Goal: Task Accomplishment & Management: Use online tool/utility

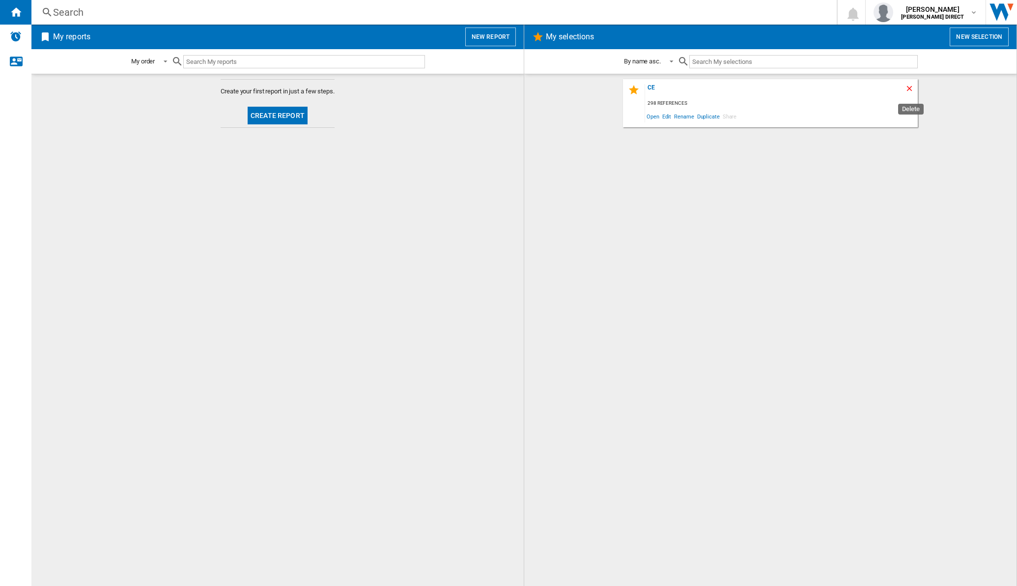
click at [909, 87] on ng-md-icon "Delete" at bounding box center [911, 90] width 12 height 12
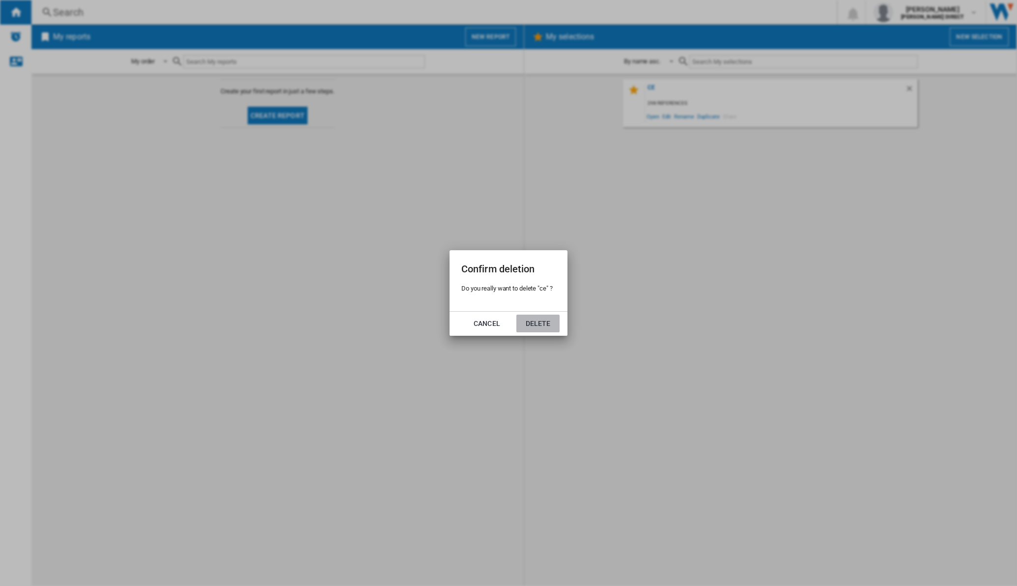
click at [533, 328] on button "Delete" at bounding box center [538, 324] width 43 height 18
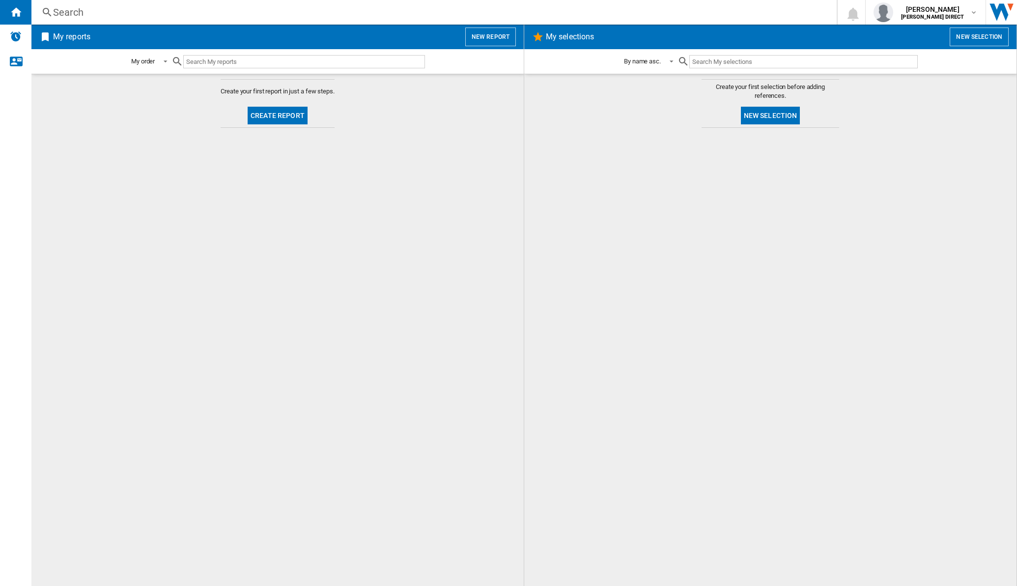
click at [773, 113] on button "New selection" at bounding box center [770, 116] width 59 height 18
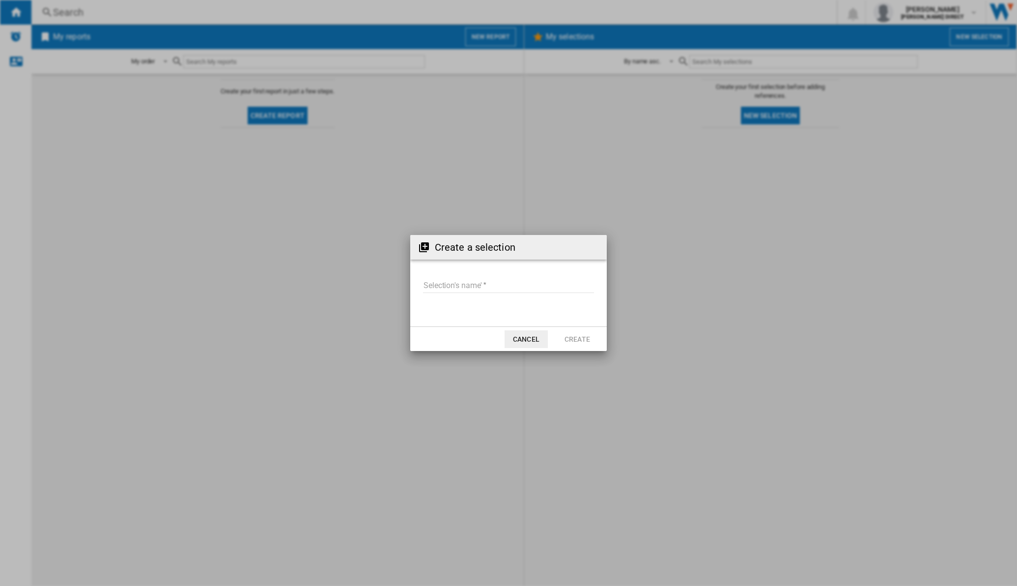
click at [456, 287] on input "Selection's name'" at bounding box center [508, 285] width 171 height 15
type input "**"
click at [577, 334] on button "Create" at bounding box center [577, 339] width 43 height 18
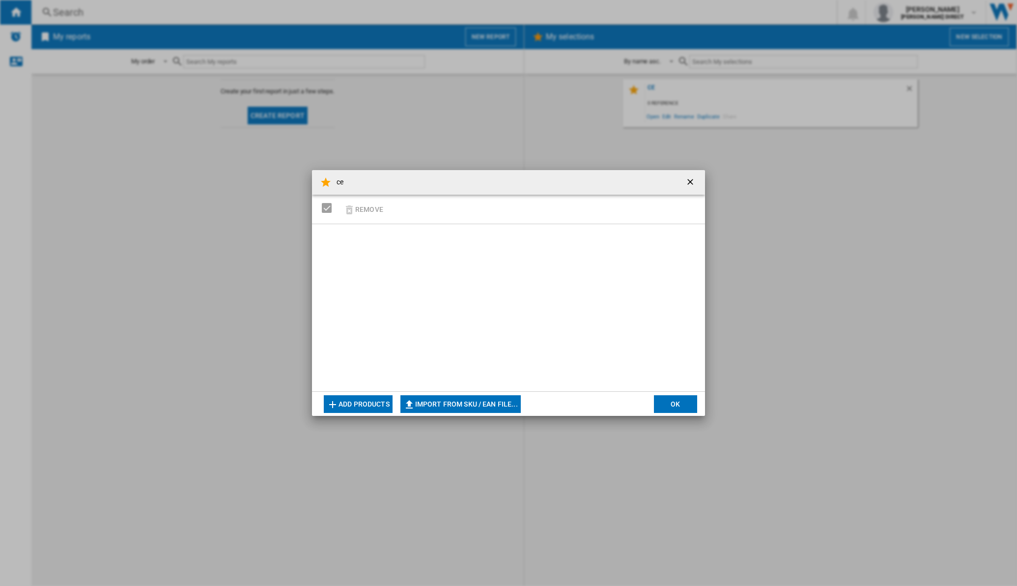
click at [463, 401] on button "Import from SKU / EAN file..." at bounding box center [461, 404] width 120 height 18
type input "**********"
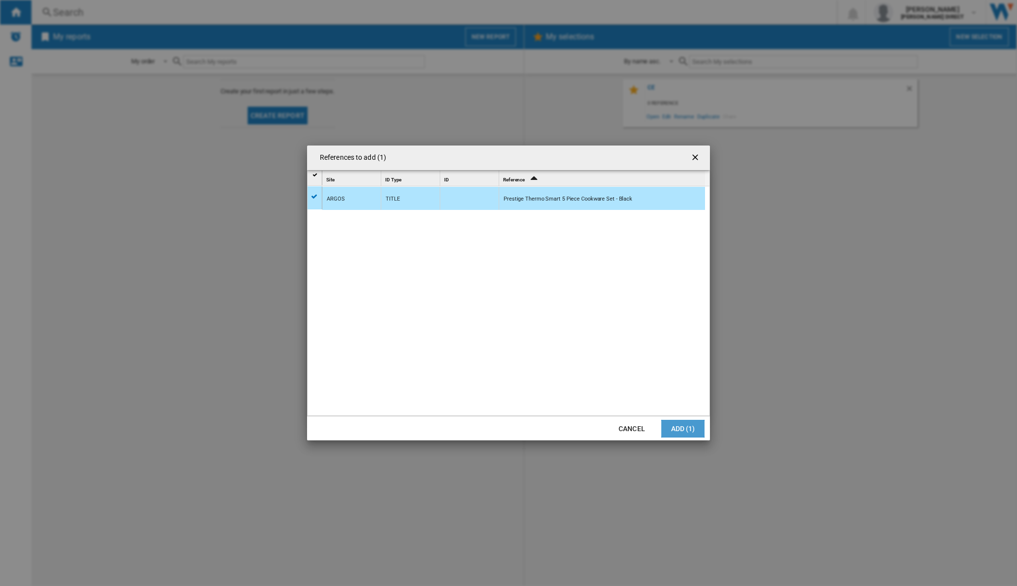
click at [676, 425] on button "Add (1)" at bounding box center [682, 429] width 43 height 18
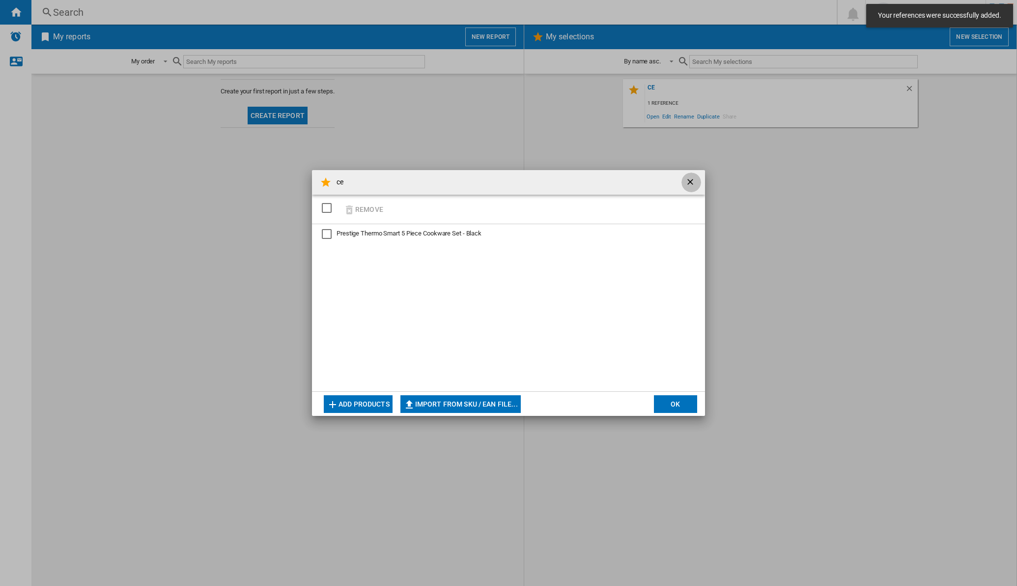
click at [689, 178] on ng-md-icon "getI18NText('BUTTONS.CLOSE_DIALOG')" at bounding box center [692, 183] width 12 height 12
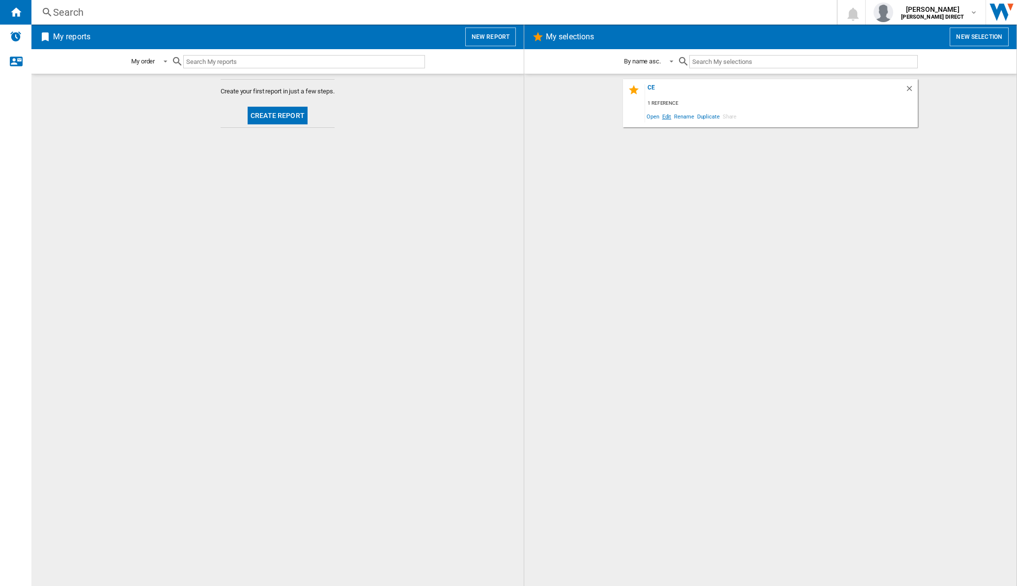
click at [666, 115] on span "Edit" at bounding box center [667, 116] width 12 height 13
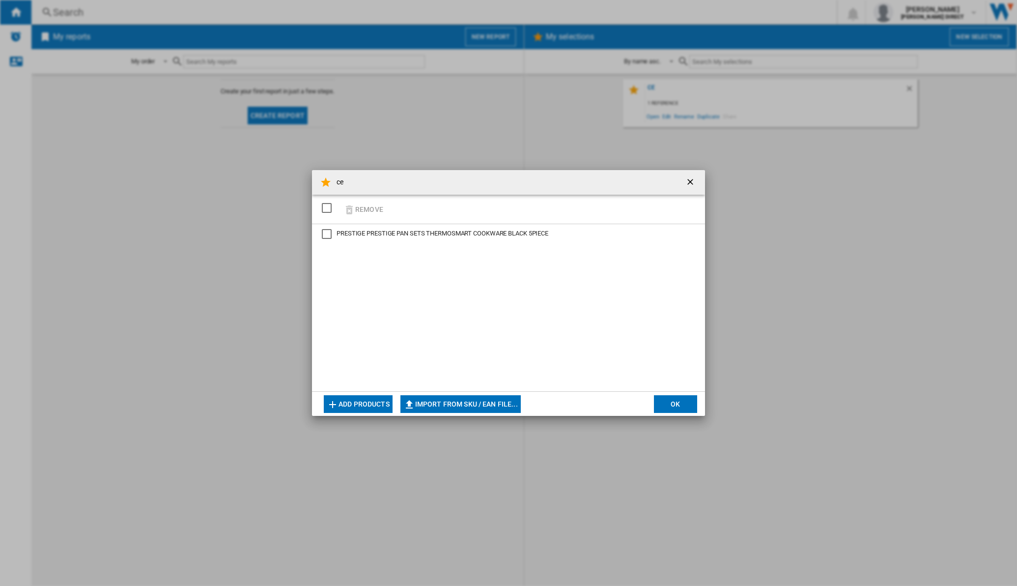
click at [415, 232] on span "PRESTIGE PRESTIGE PAN SETS THERMOSMART COOKWARE BLACK 5PIECE" at bounding box center [443, 233] width 212 height 7
click at [473, 402] on button "Import from SKU / EAN file..." at bounding box center [461, 404] width 120 height 18
type input "**********"
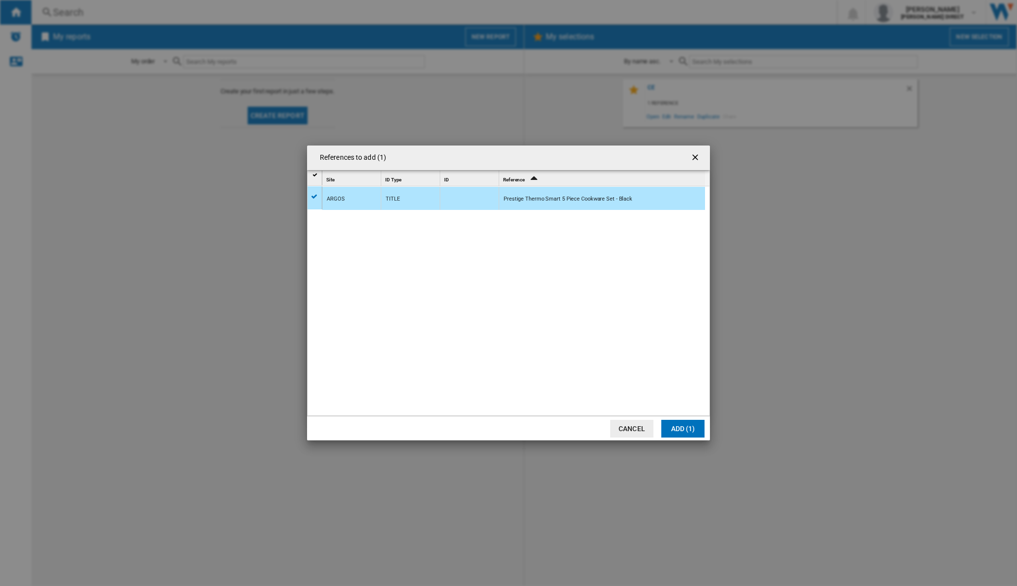
click at [694, 160] on ng-md-icon "getI18NText('BUTTONS.CLOSE_DIALOG')" at bounding box center [696, 158] width 12 height 12
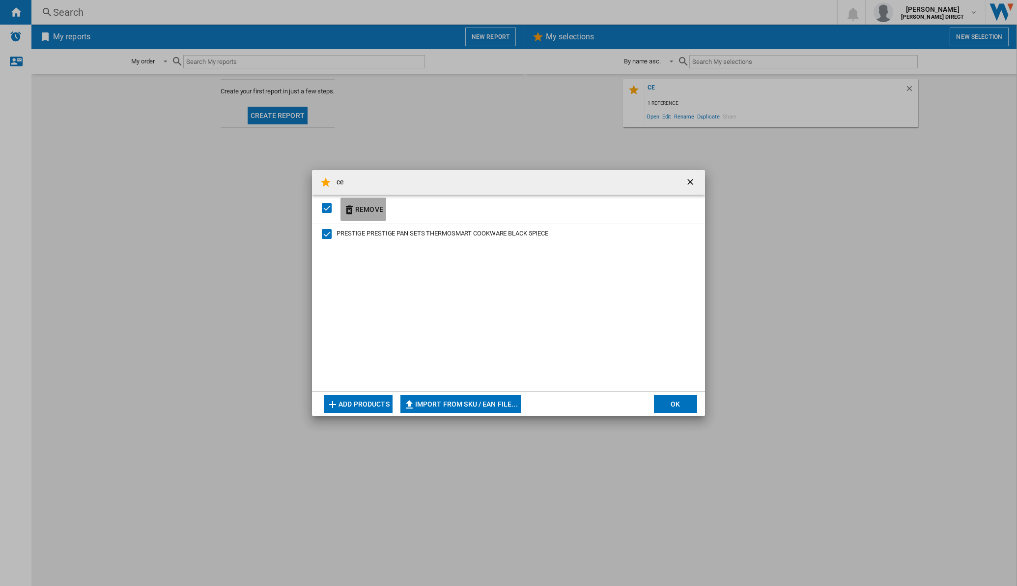
click at [351, 207] on ng-md-icon "ce Remove ..." at bounding box center [350, 210] width 12 height 12
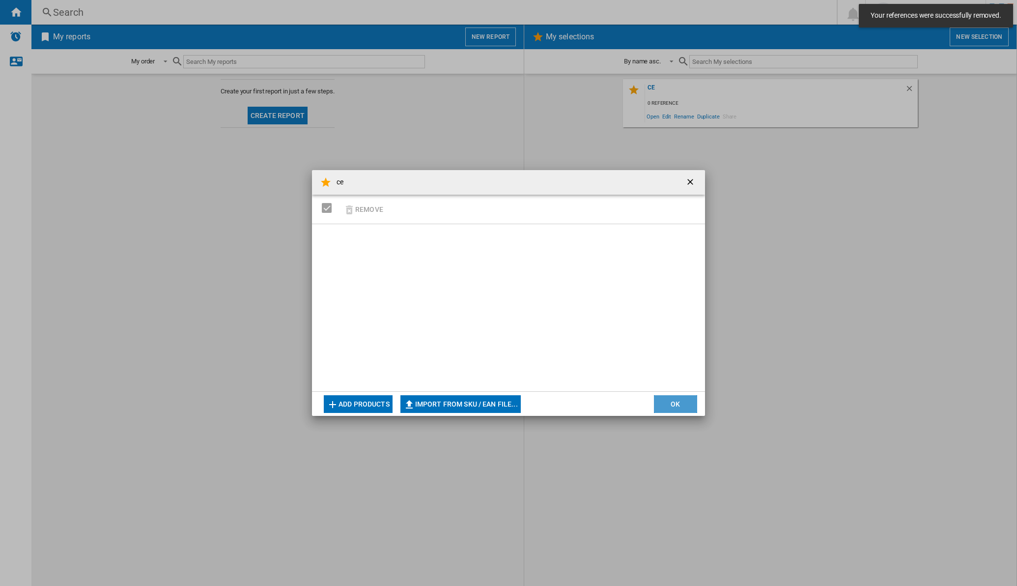
click at [662, 408] on button "OK" at bounding box center [675, 404] width 43 height 18
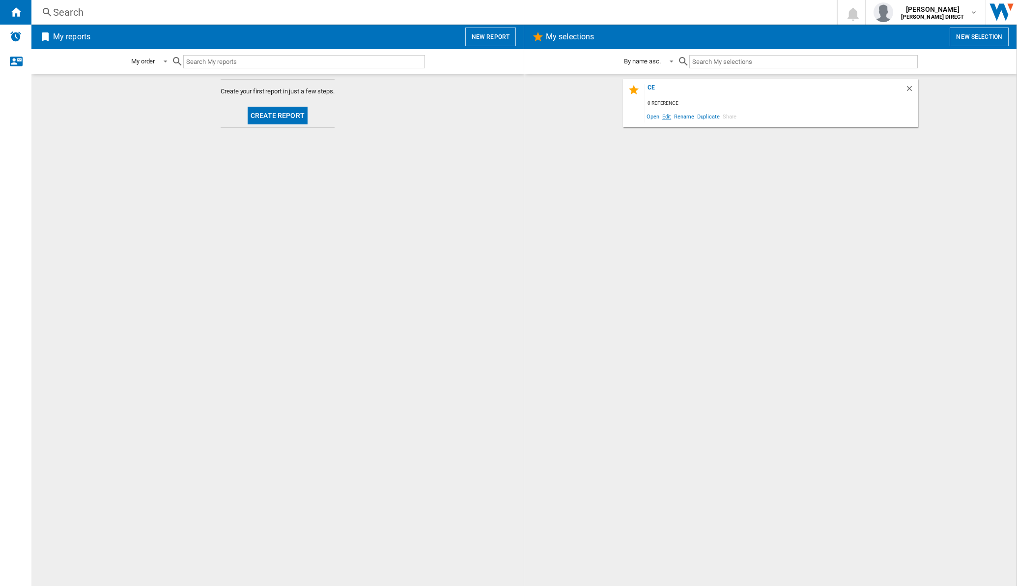
click at [671, 114] on span "Edit" at bounding box center [667, 116] width 12 height 13
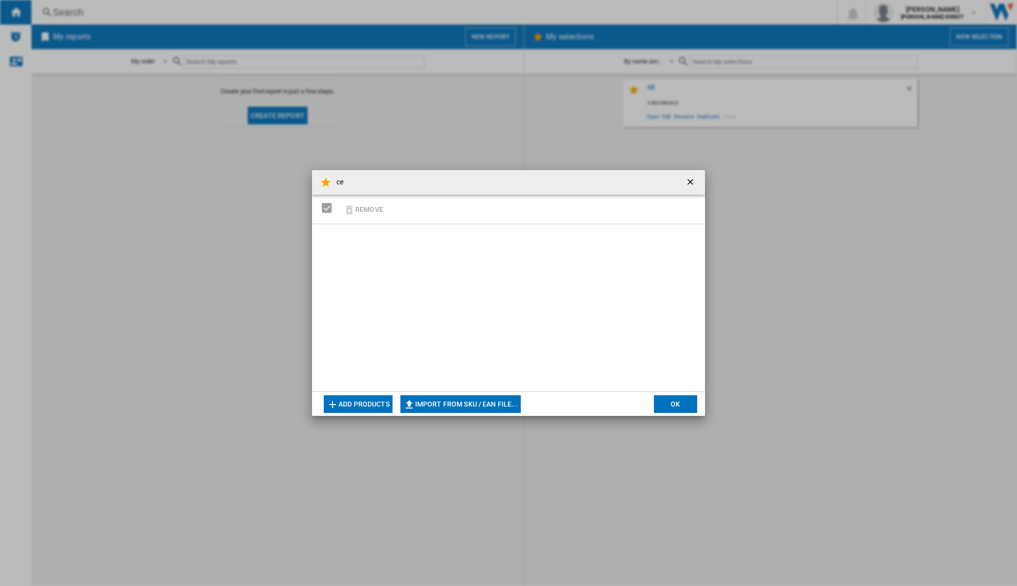
click at [464, 394] on md-dialog-content "ce Remove Add products Import from SKU / EAN file... Import manually... OK" at bounding box center [508, 293] width 393 height 246
click at [464, 402] on button "Import from SKU / EAN file..." at bounding box center [461, 404] width 120 height 18
type input "**********"
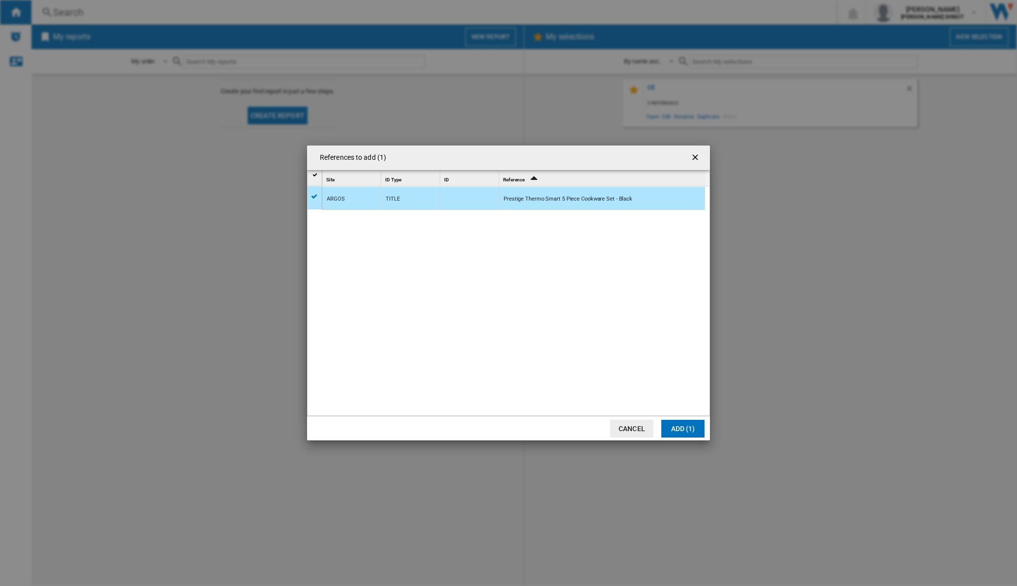
click at [698, 158] on ng-md-icon "getI18NText('BUTTONS.CLOSE_DIALOG')" at bounding box center [696, 158] width 12 height 12
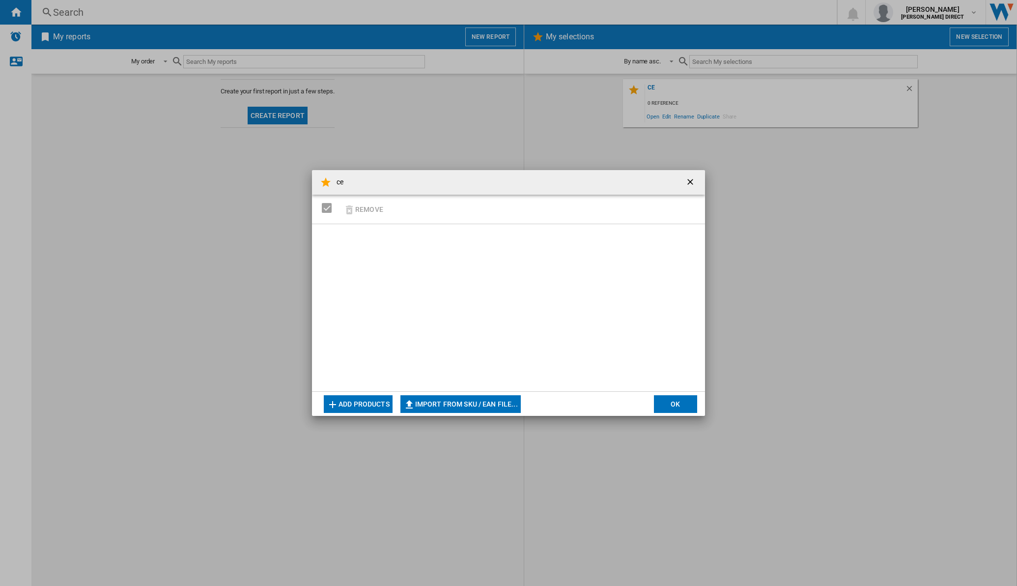
click at [689, 405] on button "OK" at bounding box center [675, 404] width 43 height 18
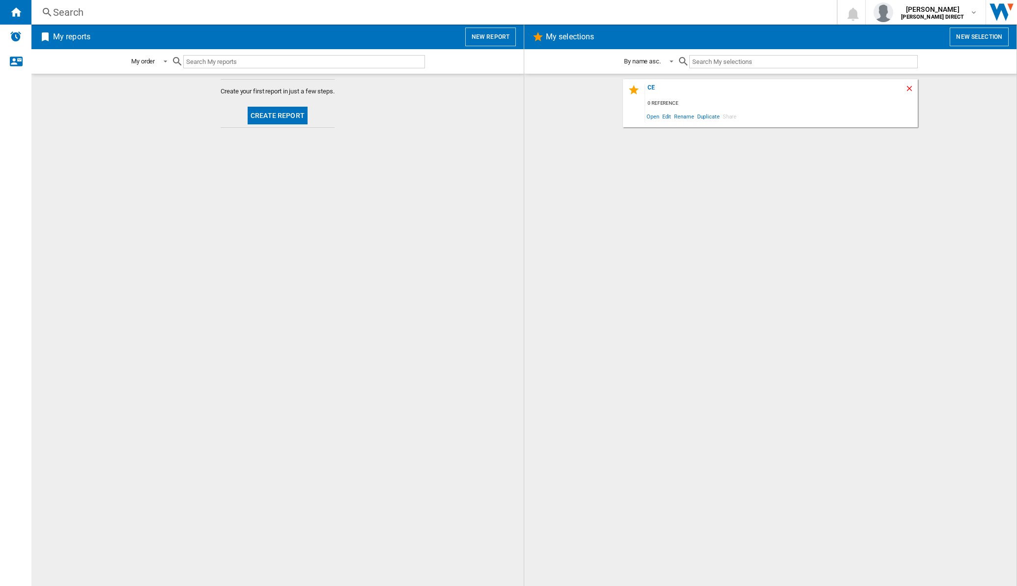
click at [913, 88] on ng-md-icon "Delete" at bounding box center [911, 90] width 12 height 12
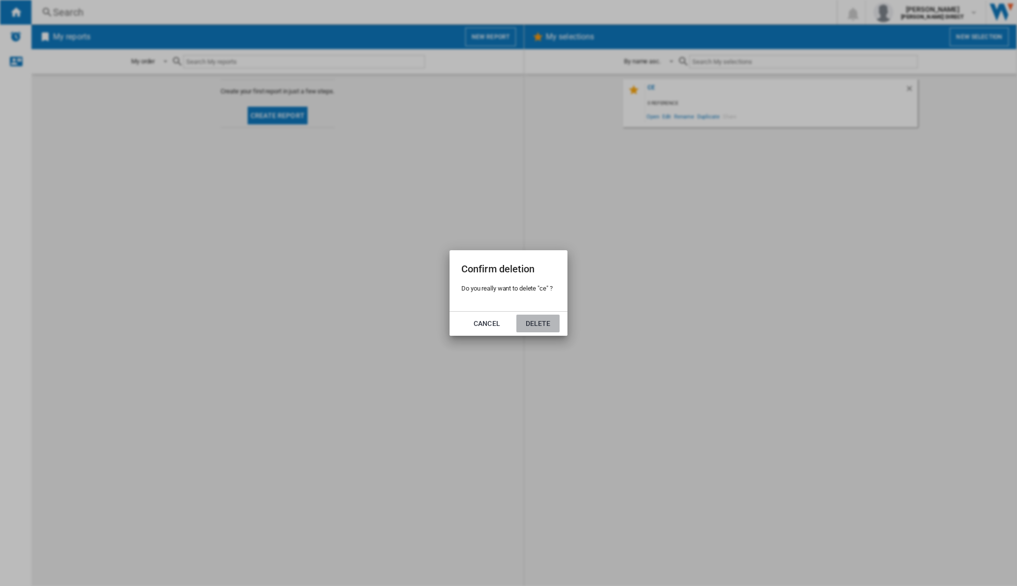
click at [553, 326] on button "Delete" at bounding box center [538, 324] width 43 height 18
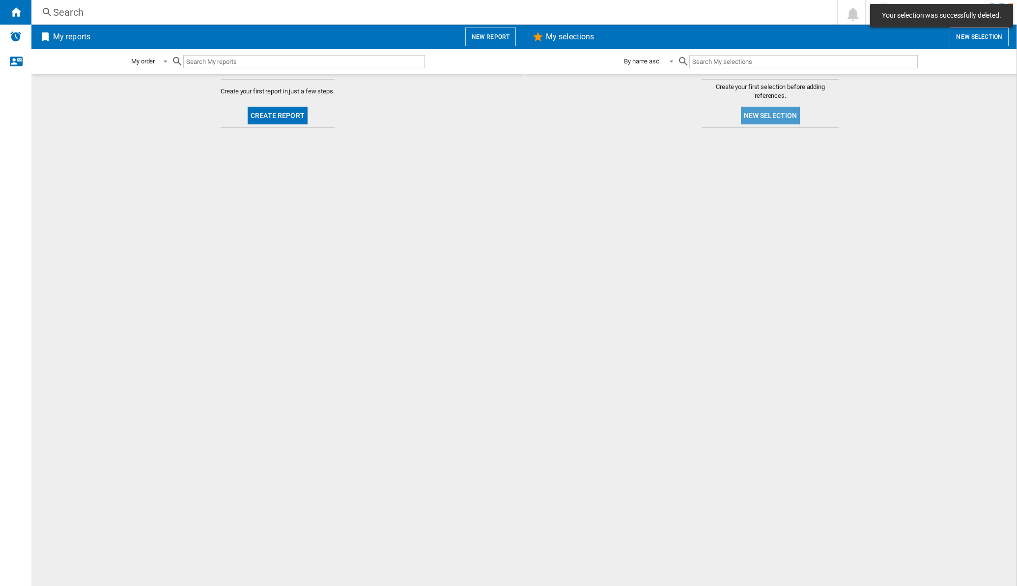
click at [782, 117] on button "New selection" at bounding box center [770, 116] width 59 height 18
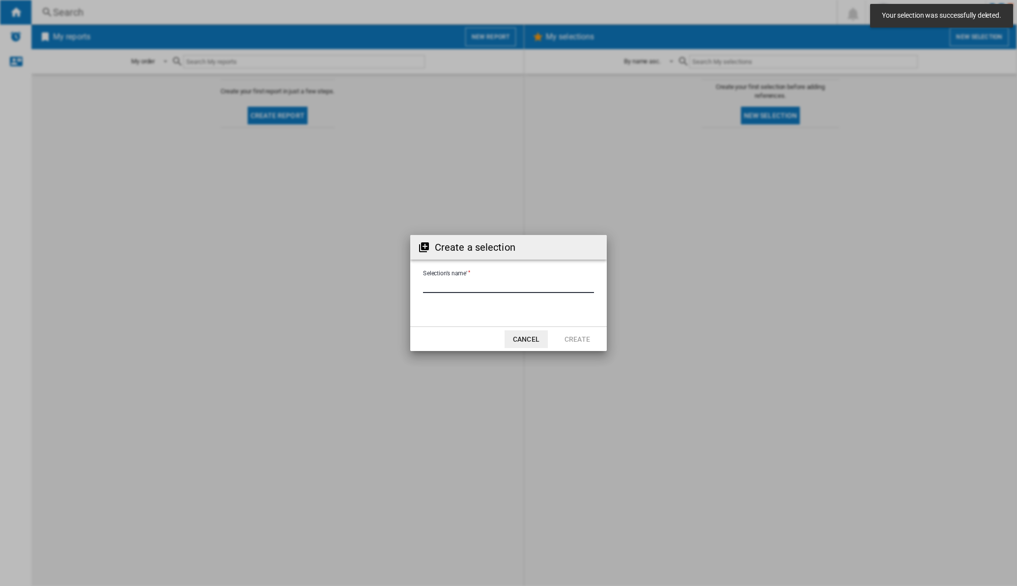
click at [474, 288] on input "Selection's name'" at bounding box center [508, 285] width 171 height 15
type input "**"
click at [555, 332] on md-dialog-actions "Cancel Create" at bounding box center [508, 338] width 197 height 25
click at [558, 334] on button "Create" at bounding box center [577, 339] width 43 height 18
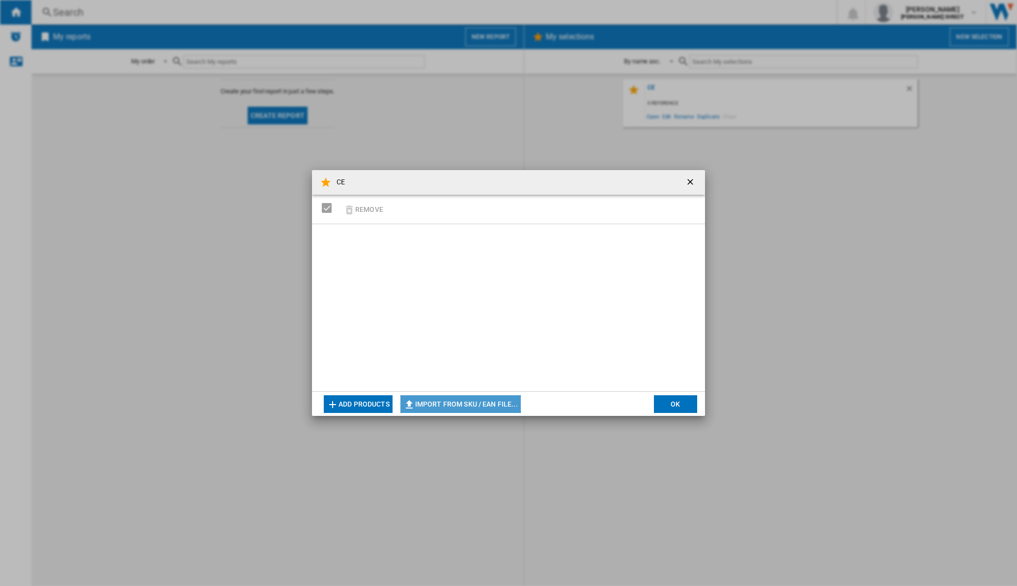
click at [452, 401] on button "Import from SKU / EAN file..." at bounding box center [461, 404] width 120 height 18
type input "**********"
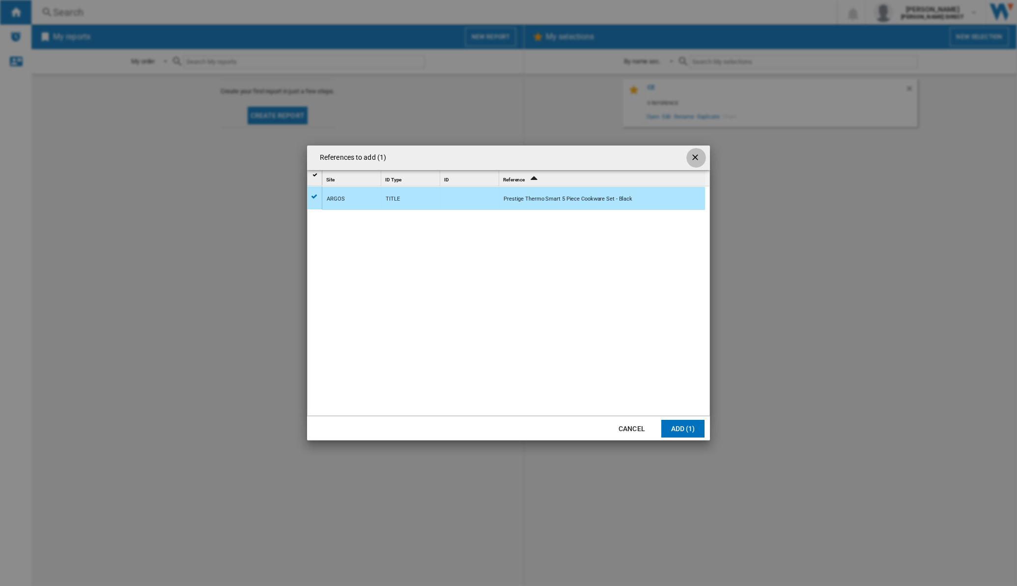
click at [702, 158] on ng-md-icon "getI18NText('BUTTONS.CLOSE_DIALOG')" at bounding box center [696, 158] width 12 height 12
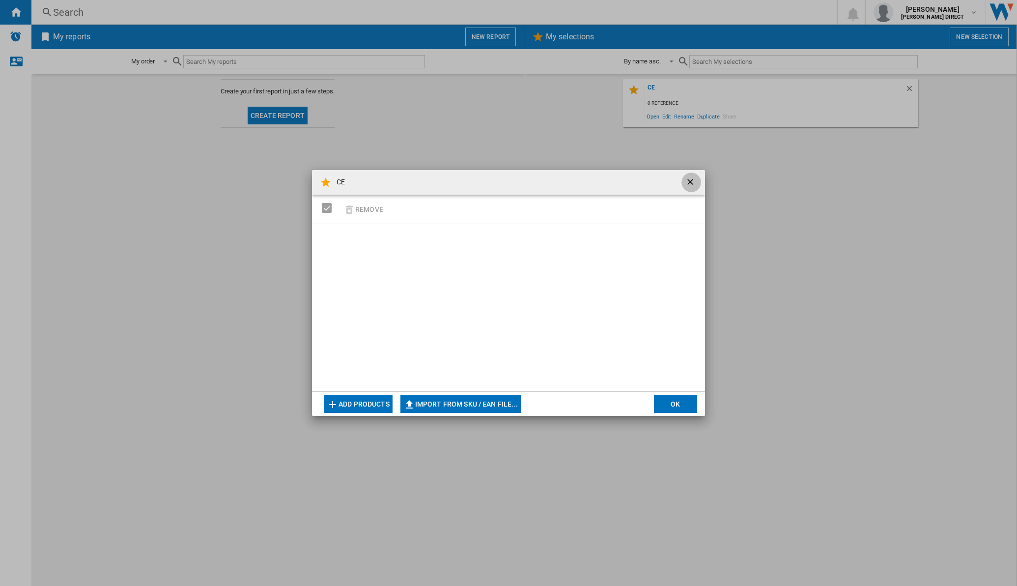
click at [694, 179] on ng-md-icon "getI18NText('BUTTONS.CLOSE_DIALOG')" at bounding box center [692, 183] width 12 height 12
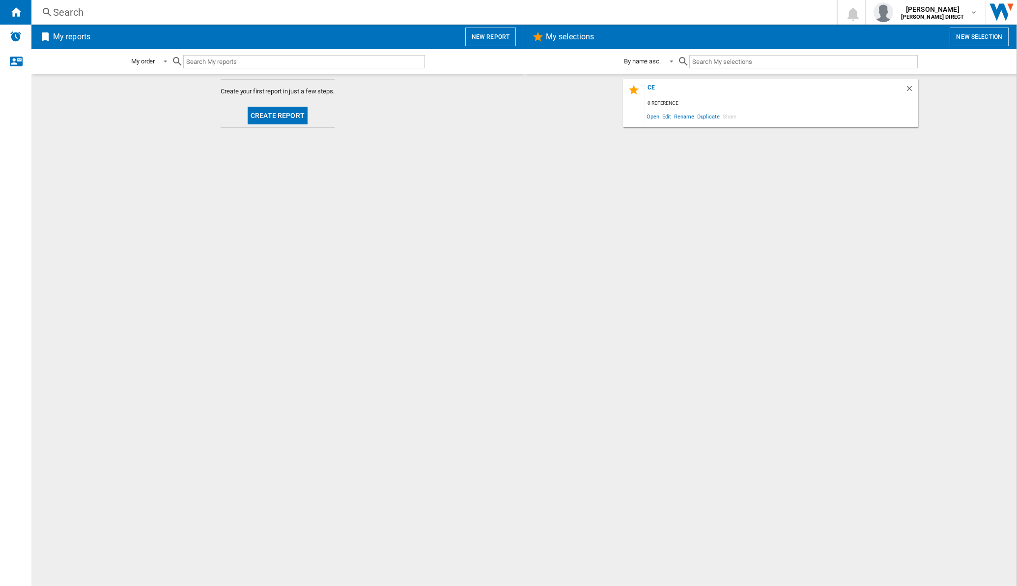
click at [911, 83] on div "[DATE] reference Open Edit Rename Duplicate Share" at bounding box center [770, 103] width 295 height 48
click at [911, 85] on div "[DATE] reference Open Edit Rename Duplicate Share" at bounding box center [770, 103] width 295 height 48
click at [909, 87] on ng-md-icon "Delete" at bounding box center [911, 90] width 12 height 12
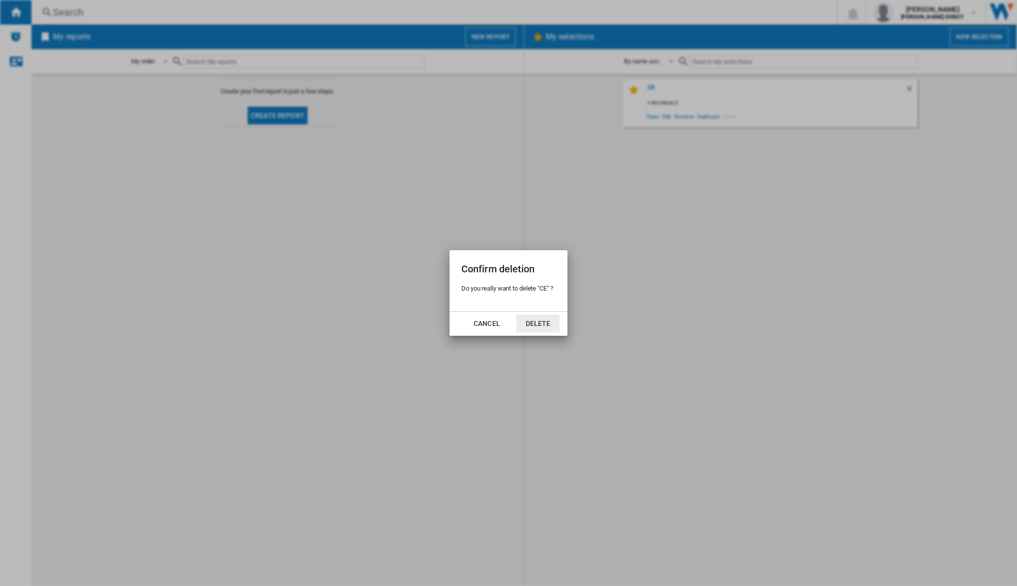
click at [550, 327] on button "Delete" at bounding box center [538, 324] width 43 height 18
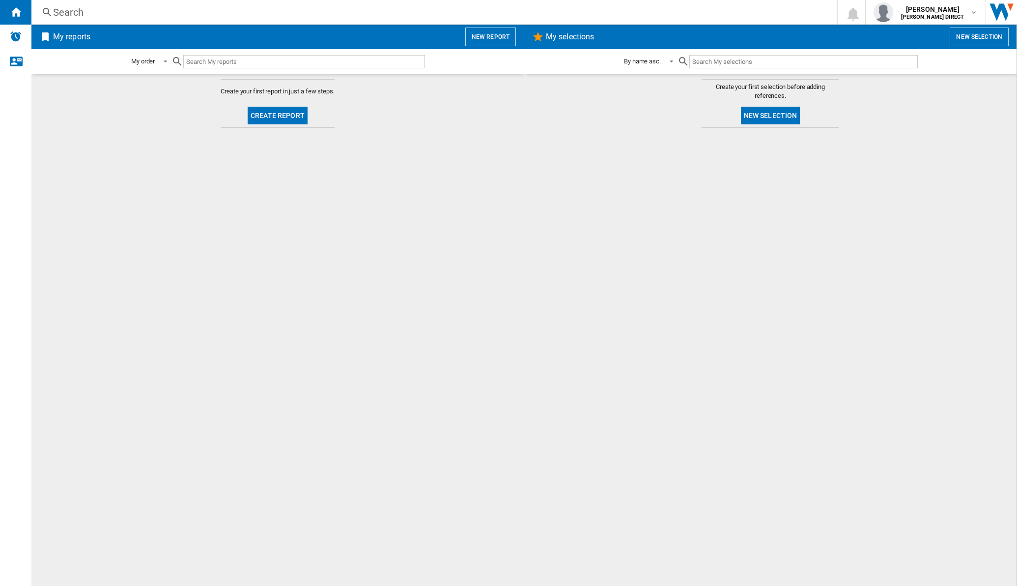
click at [767, 108] on button "New selection" at bounding box center [770, 116] width 59 height 18
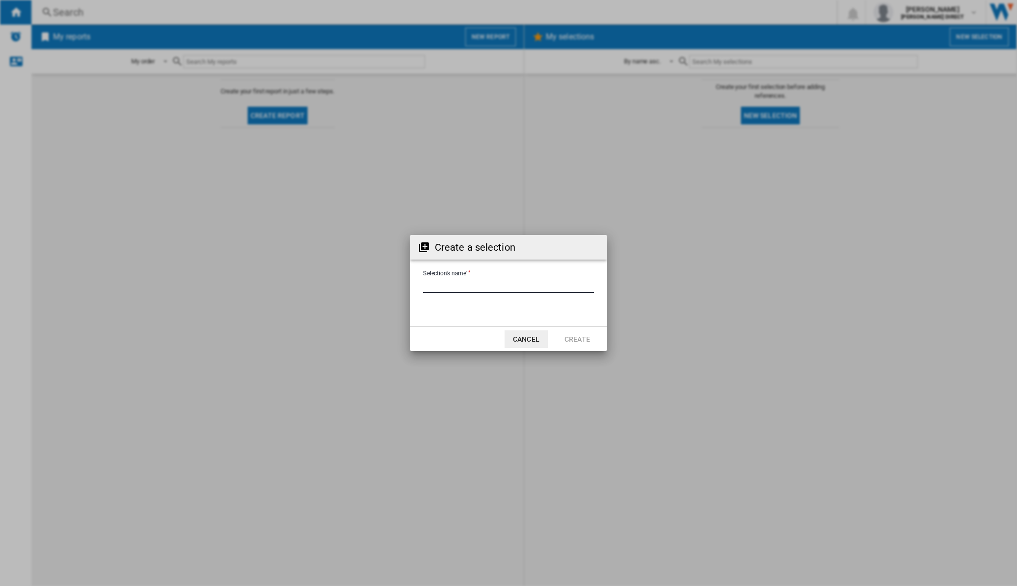
drag, startPoint x: 452, startPoint y: 295, endPoint x: 452, endPoint y: 289, distance: 5.9
click at [452, 291] on input "Selection's name'" at bounding box center [508, 285] width 171 height 15
type input "**"
drag, startPoint x: 540, startPoint y: 346, endPoint x: 575, endPoint y: 332, distance: 38.0
click at [542, 346] on button "Cancel" at bounding box center [526, 339] width 43 height 18
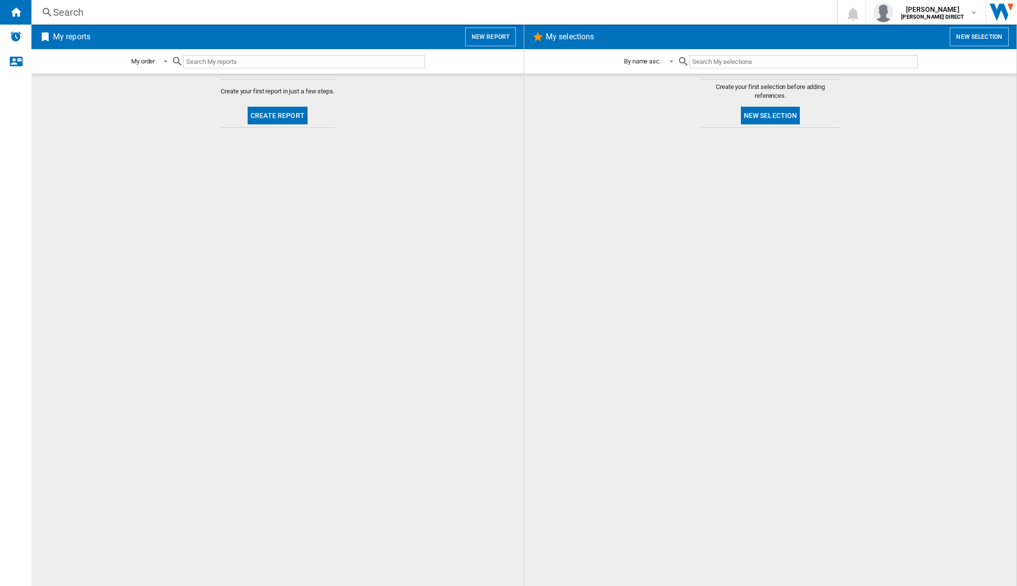
click at [574, 332] on div at bounding box center [770, 357] width 473 height 448
click at [781, 100] on div "Create your first selection before adding references." at bounding box center [771, 92] width 138 height 24
drag, startPoint x: 781, startPoint y: 100, endPoint x: 775, endPoint y: 113, distance: 14.5
click at [775, 113] on button "New selection" at bounding box center [770, 116] width 59 height 18
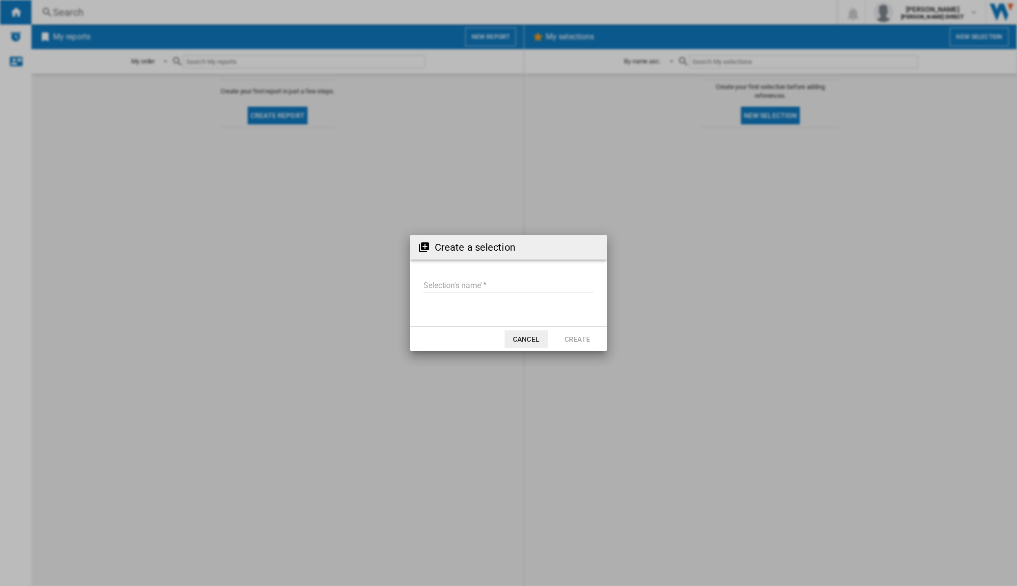
click at [433, 282] on input "Selection's name'" at bounding box center [508, 285] width 171 height 15
type input "**"
click at [594, 336] on button "Create" at bounding box center [577, 339] width 43 height 18
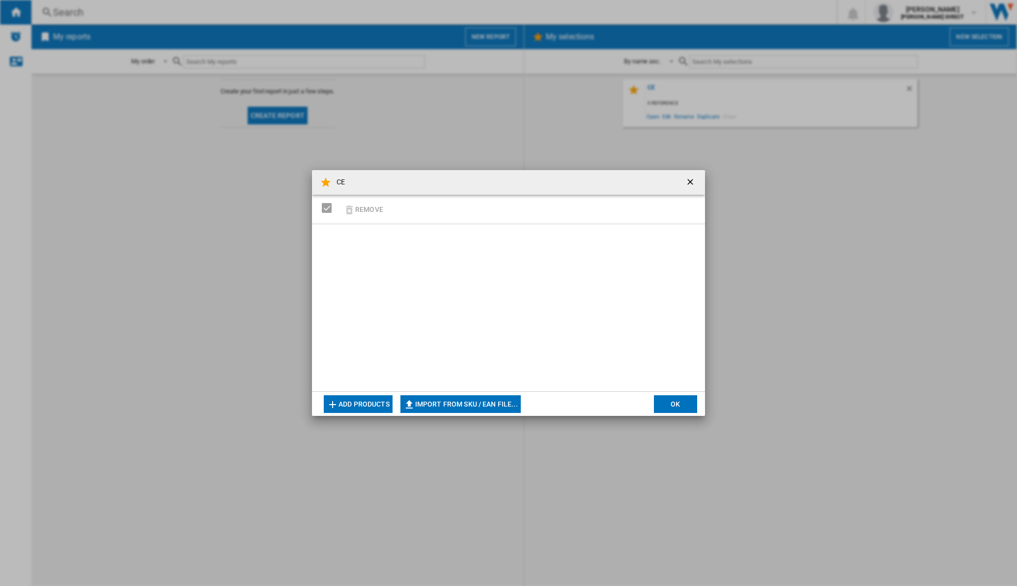
click at [497, 409] on button "Import from SKU / EAN file..." at bounding box center [461, 404] width 120 height 18
type input "**********"
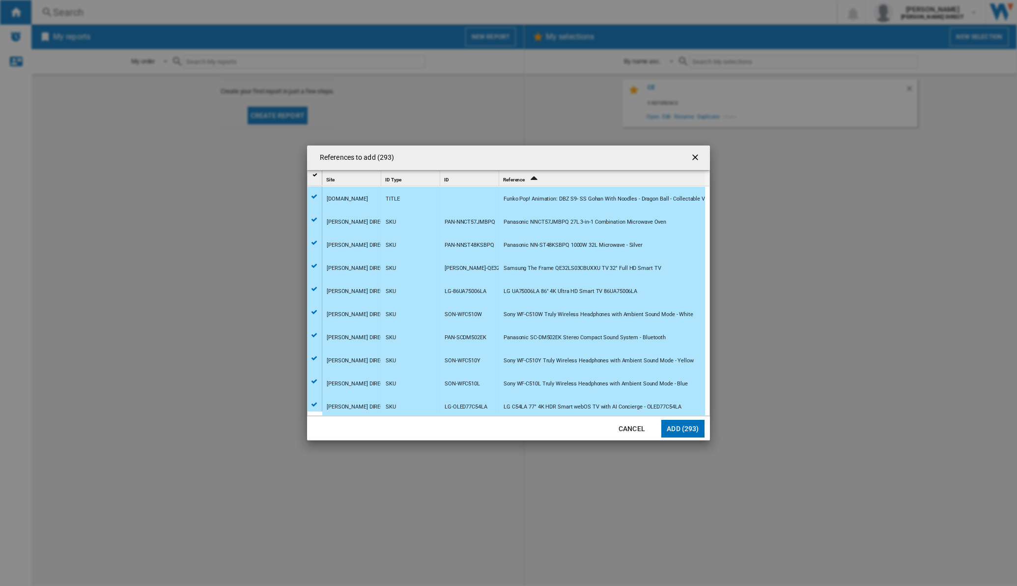
click at [692, 427] on button "Add (293)" at bounding box center [682, 429] width 43 height 18
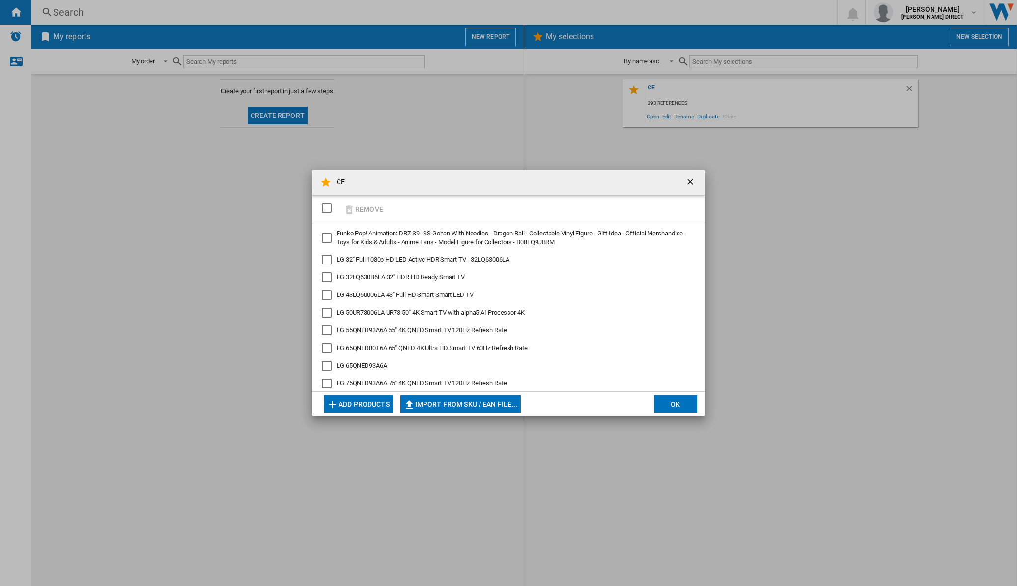
click at [706, 401] on div "CE Remove Funko Pop! Animation: DBZ S9- SS Gohan With Noodles - Dragon Ball - C…" at bounding box center [508, 293] width 1017 height 586
click at [686, 401] on button "OK" at bounding box center [675, 404] width 43 height 18
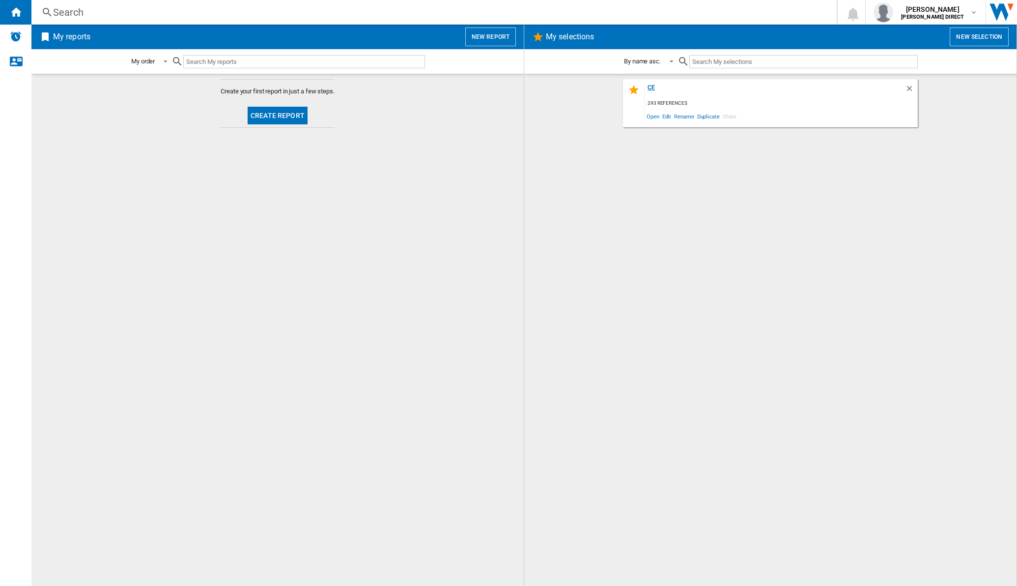
click at [651, 84] on div "CE" at bounding box center [775, 90] width 260 height 13
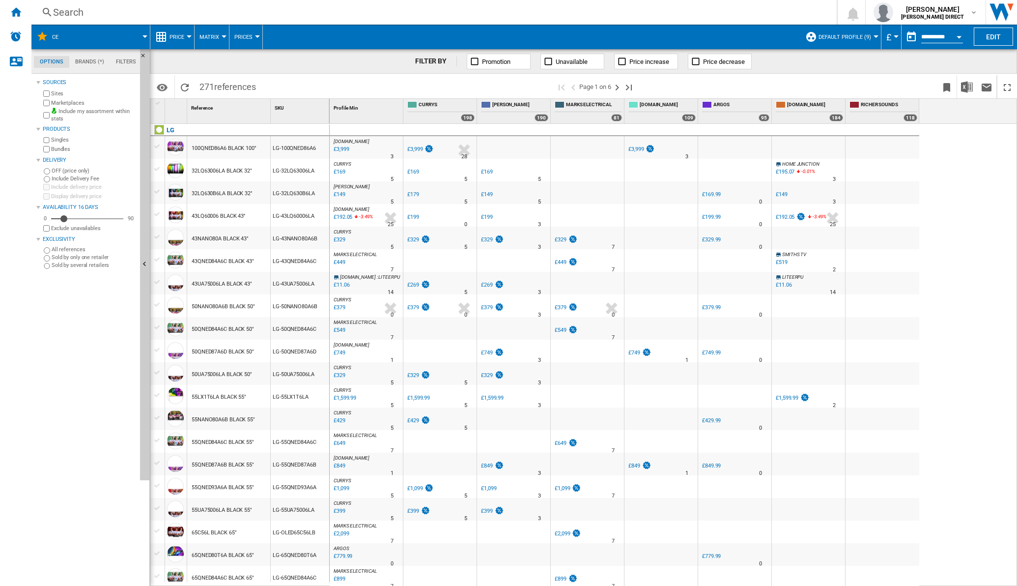
click at [222, 31] on button "Matrix" at bounding box center [212, 37] width 25 height 25
click at [211, 84] on span "Ranking" at bounding box center [215, 84] width 27 height 9
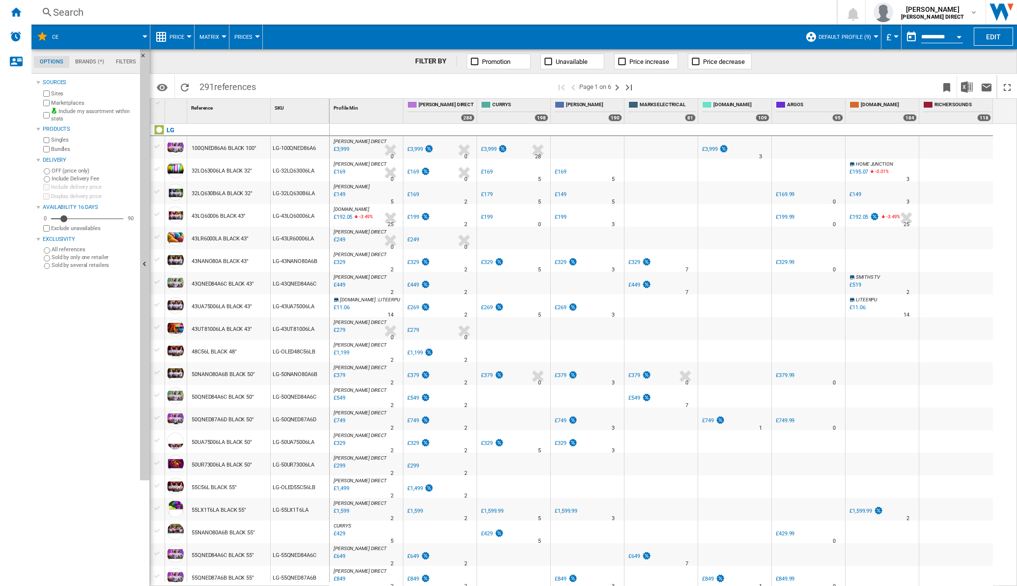
click at [222, 29] on button "Matrix" at bounding box center [212, 37] width 25 height 25
click at [221, 82] on span "Ranking" at bounding box center [215, 84] width 27 height 9
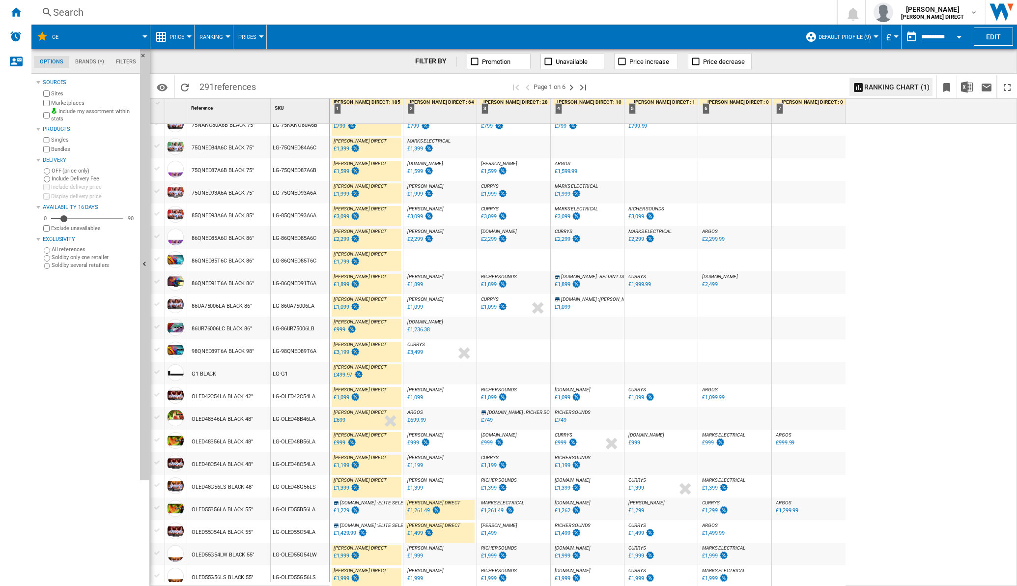
scroll to position [682, 0]
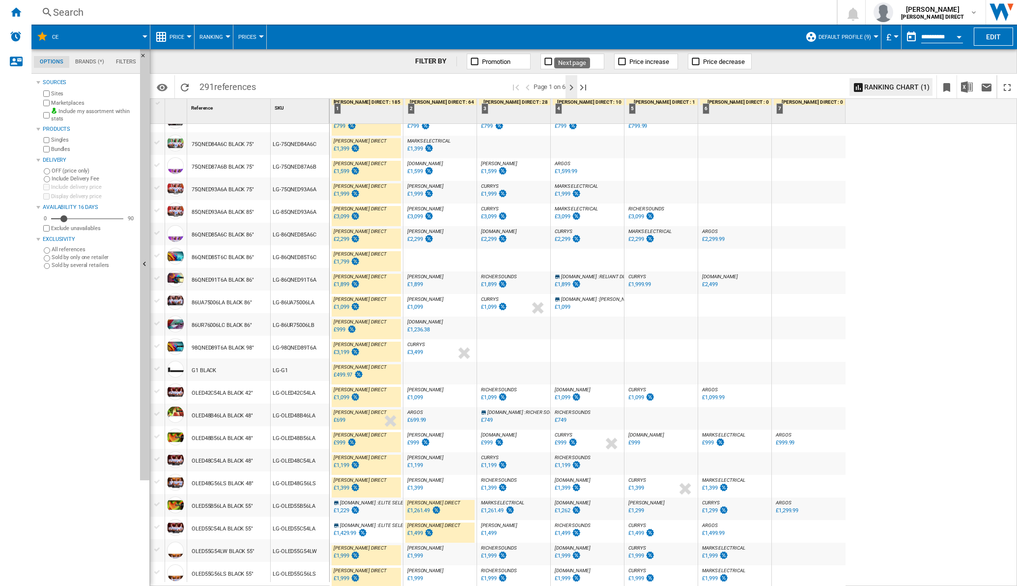
click at [575, 86] on ng-md-icon "Next page" at bounding box center [572, 88] width 12 height 12
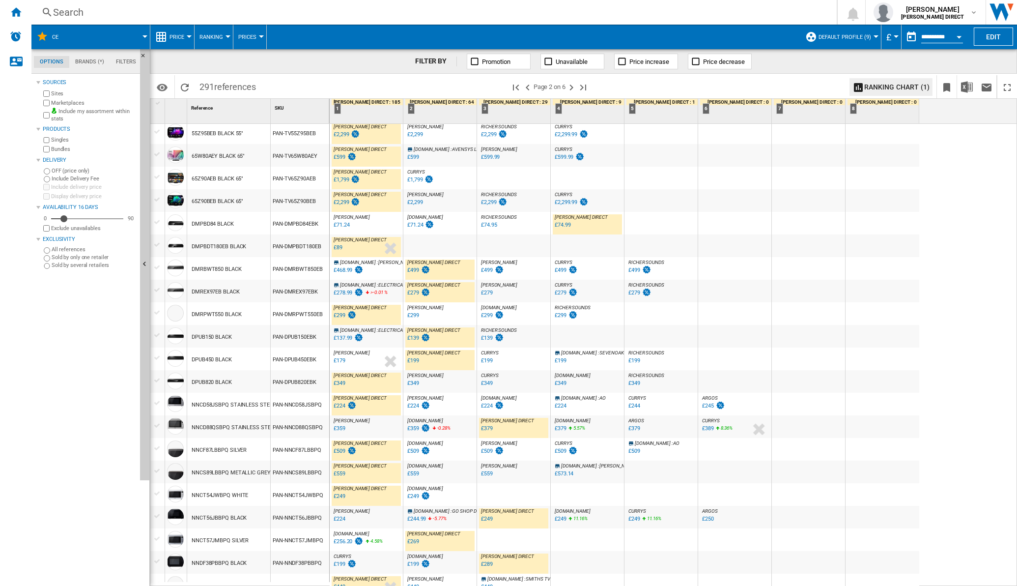
scroll to position [690, 0]
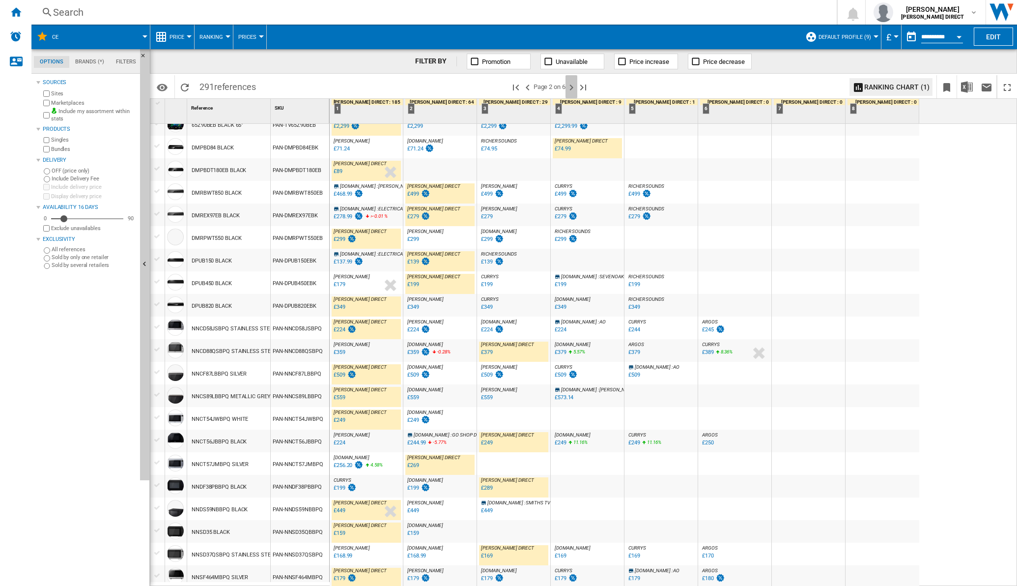
click at [574, 90] on ng-md-icon "Next page" at bounding box center [572, 88] width 12 height 12
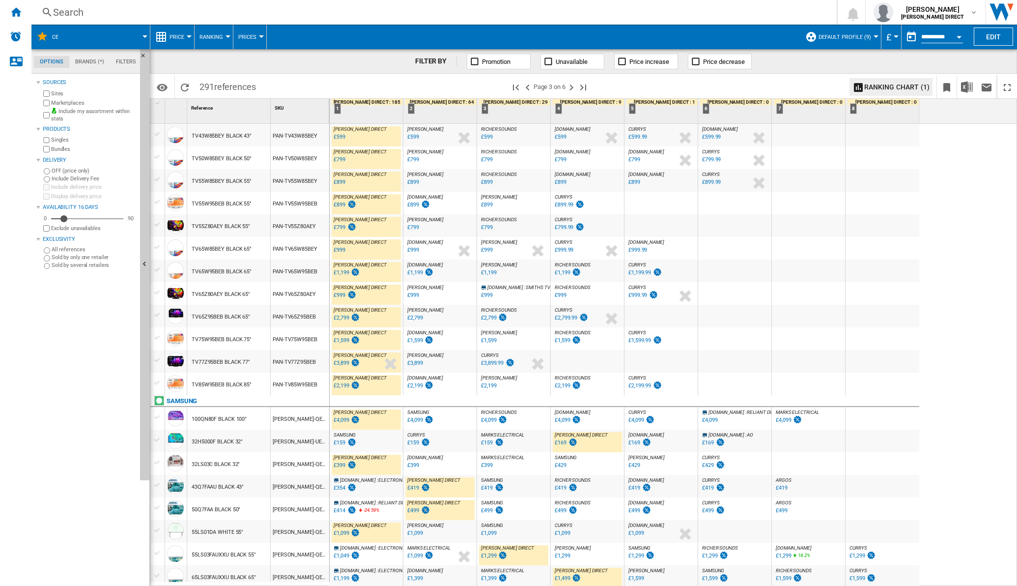
scroll to position [690, 0]
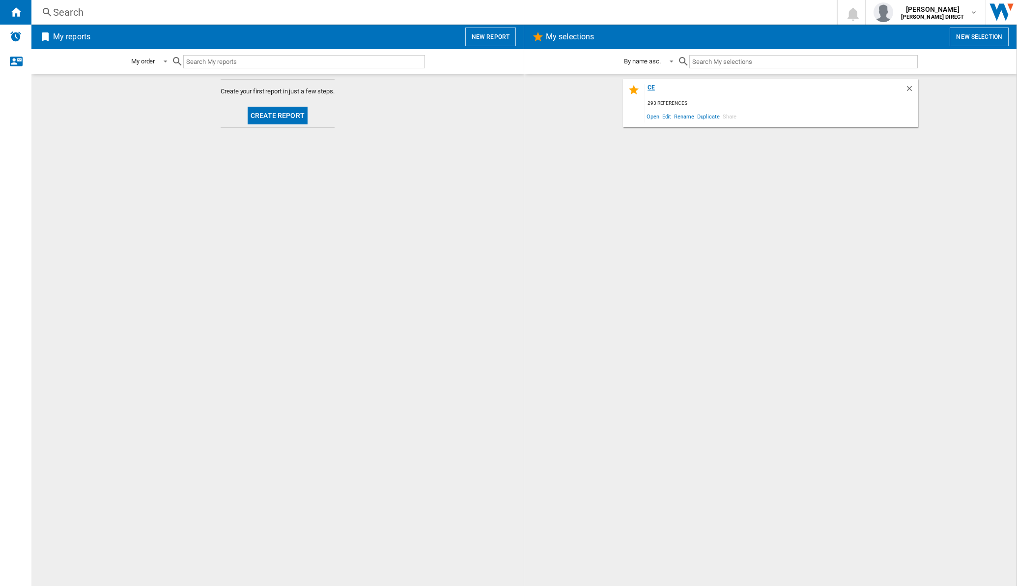
click at [650, 85] on div "CE" at bounding box center [775, 90] width 260 height 13
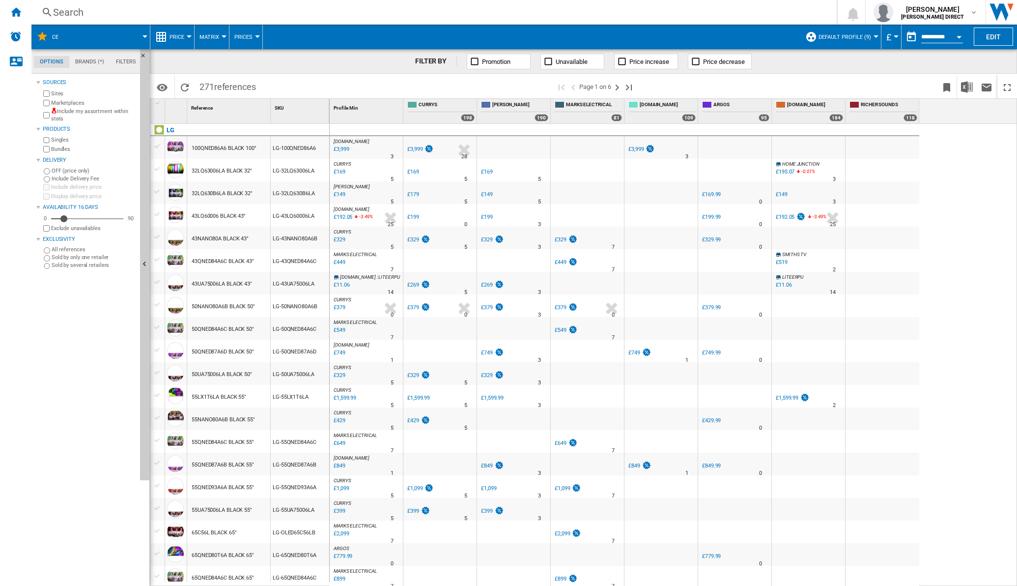
click at [52, 111] on label "Include my assortment within stats" at bounding box center [93, 115] width 85 height 15
click at [218, 31] on button "Matrix" at bounding box center [212, 37] width 25 height 25
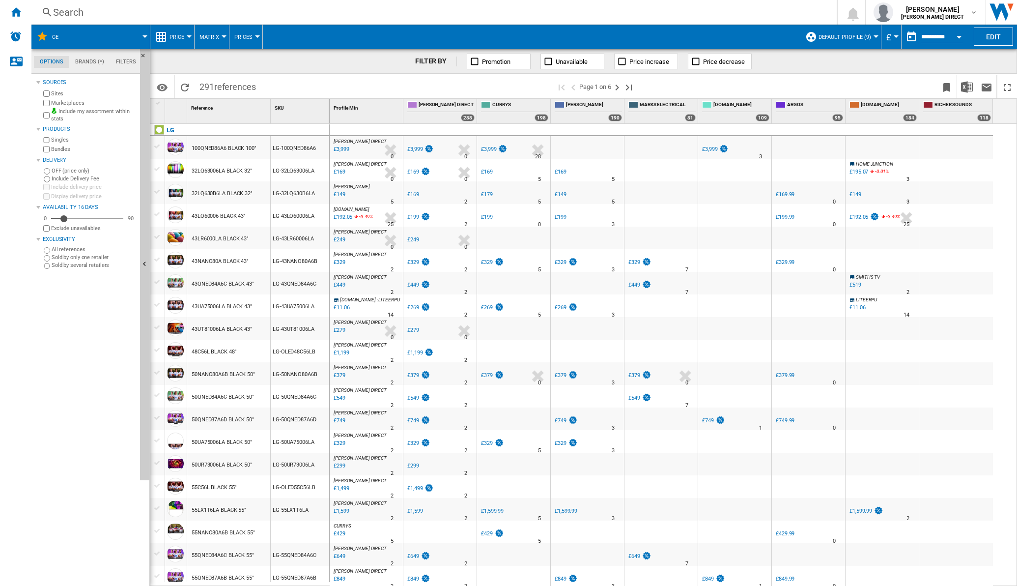
click at [222, 35] on div at bounding box center [224, 36] width 5 height 2
click at [220, 81] on button "Ranking" at bounding box center [217, 85] width 47 height 24
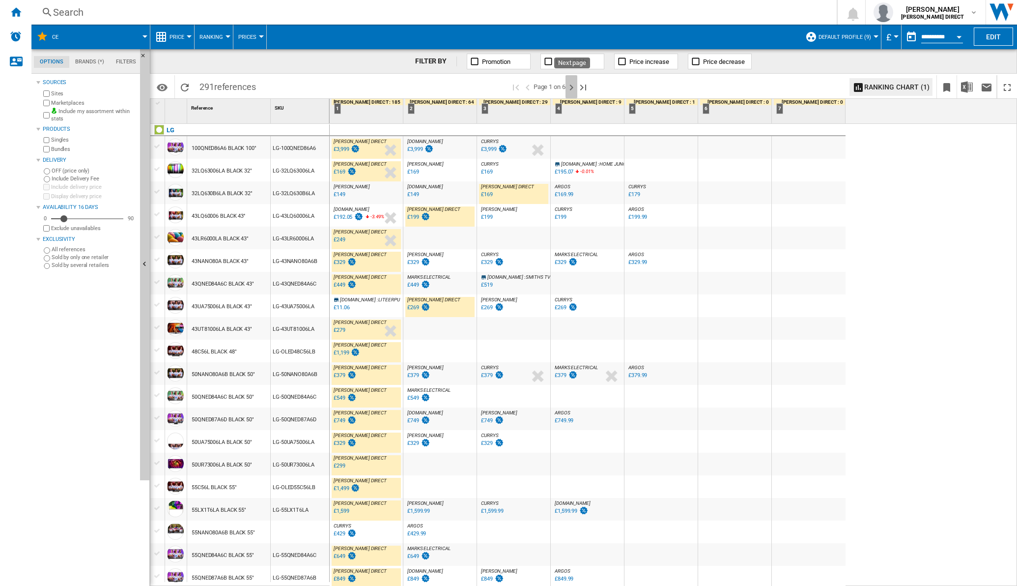
click at [573, 88] on ng-md-icon "Next page" at bounding box center [572, 88] width 12 height 12
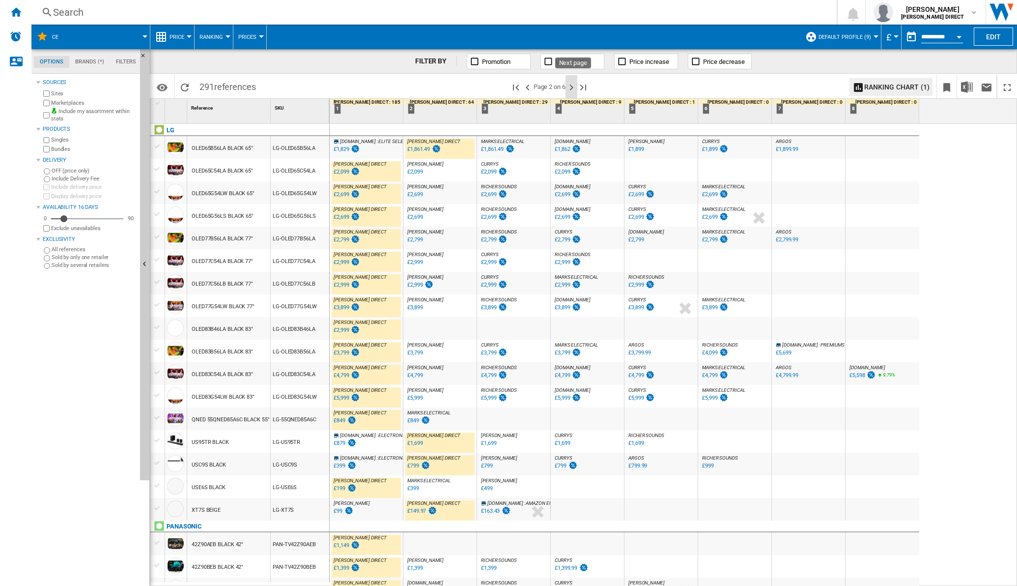
click at [575, 85] on ng-md-icon "Next page" at bounding box center [572, 88] width 12 height 12
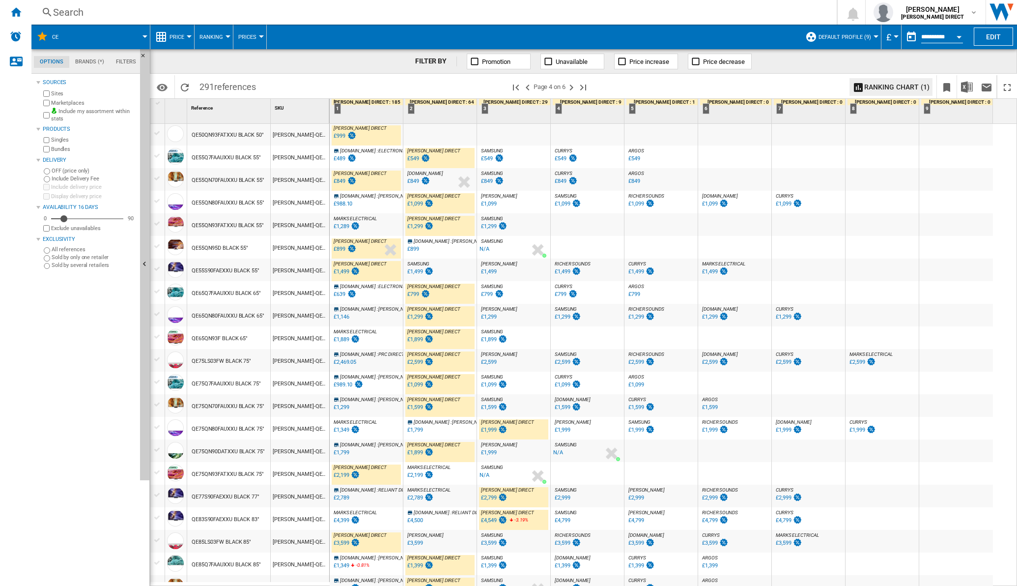
scroll to position [679, 0]
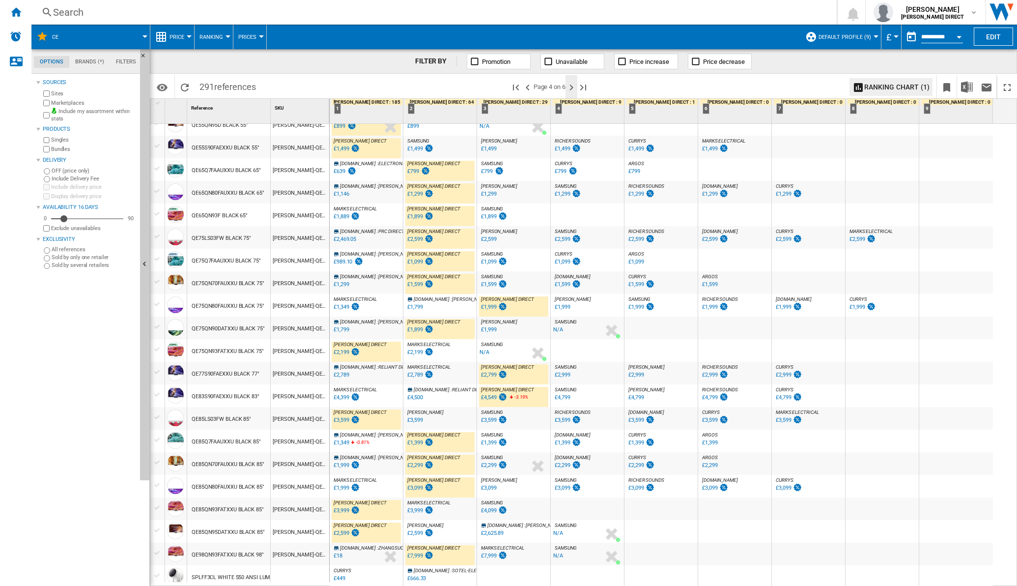
click at [572, 91] on ng-md-icon "Next page" at bounding box center [572, 88] width 12 height 12
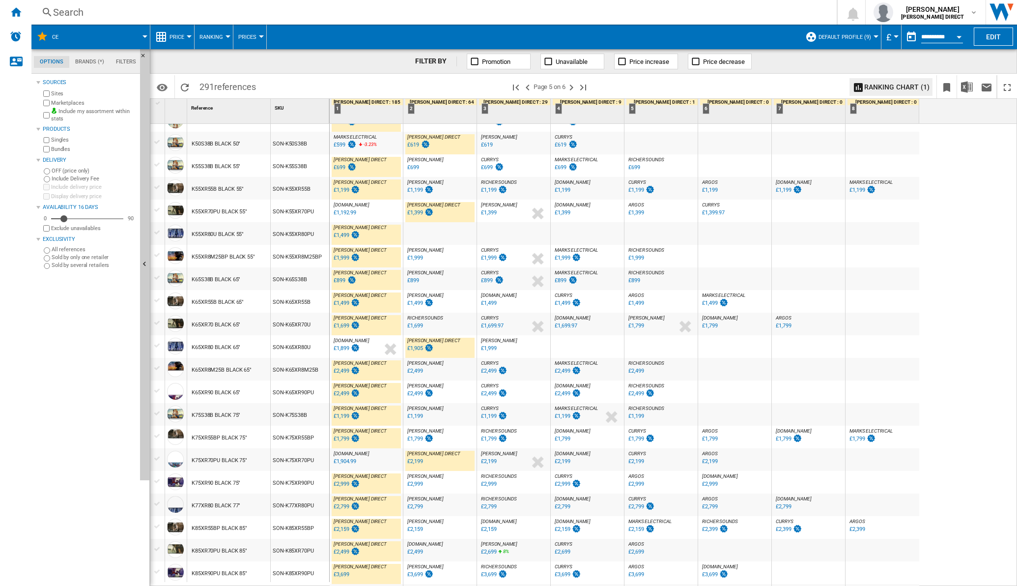
scroll to position [369, 0]
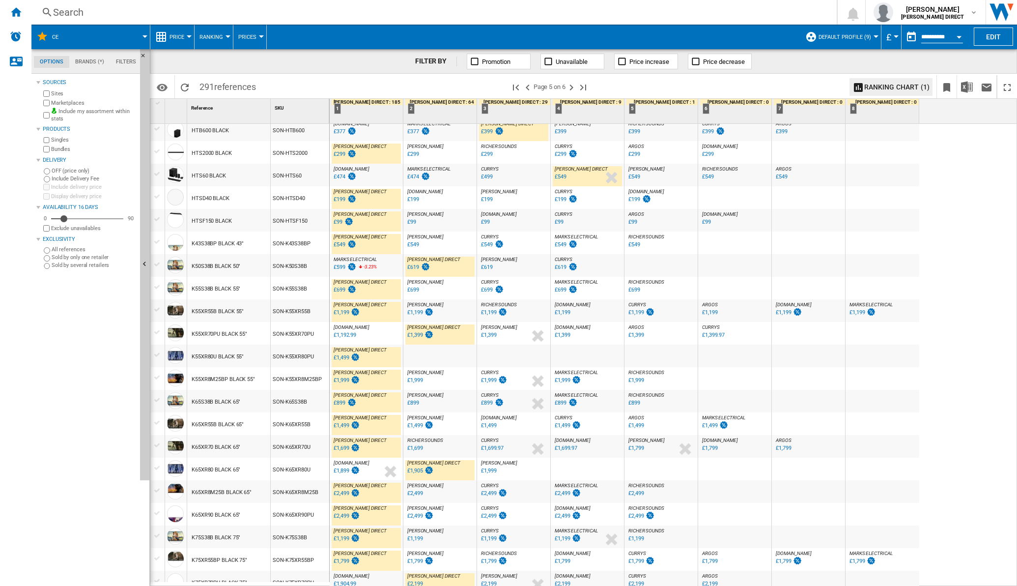
click at [337, 267] on div "£599" at bounding box center [340, 267] width 12 height 6
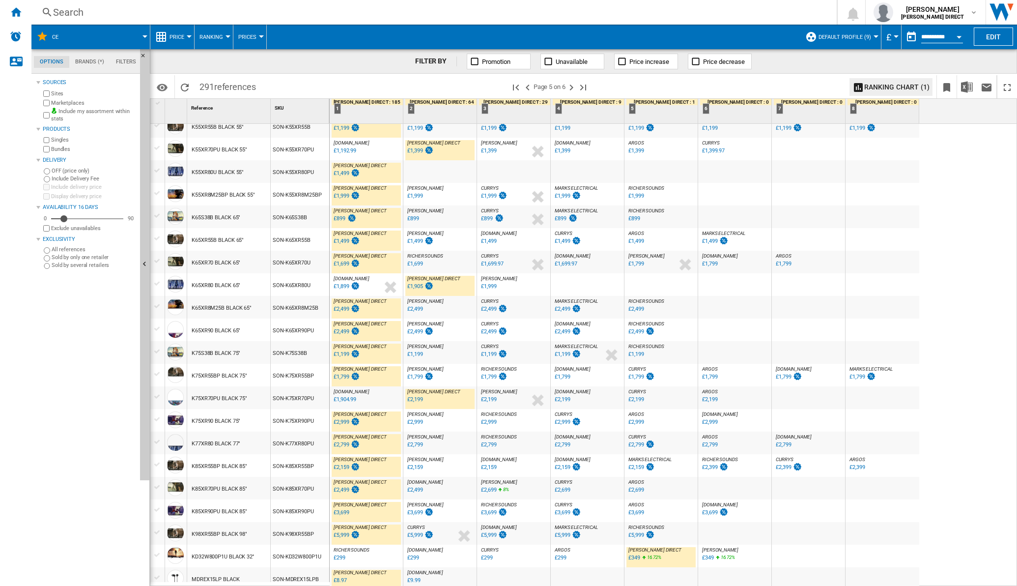
scroll to position [676, 0]
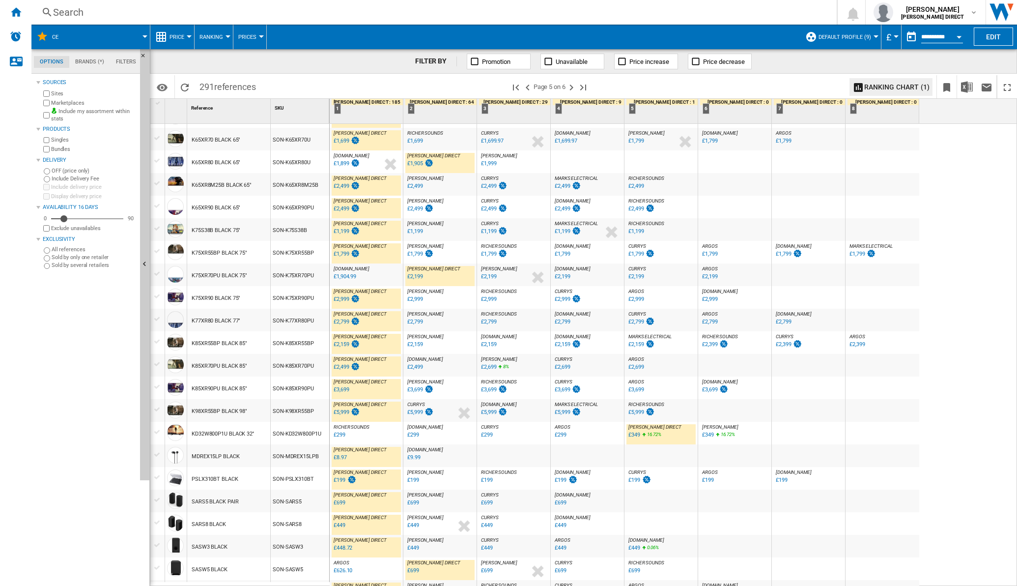
click at [491, 434] on div "£299" at bounding box center [487, 434] width 12 height 6
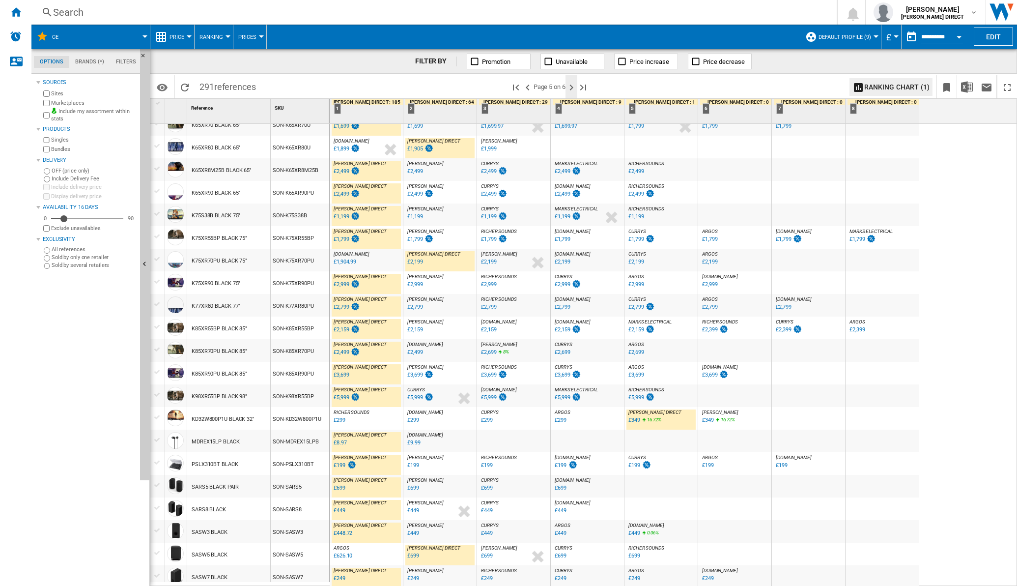
click at [573, 87] on ng-md-icon "Next page" at bounding box center [572, 88] width 12 height 12
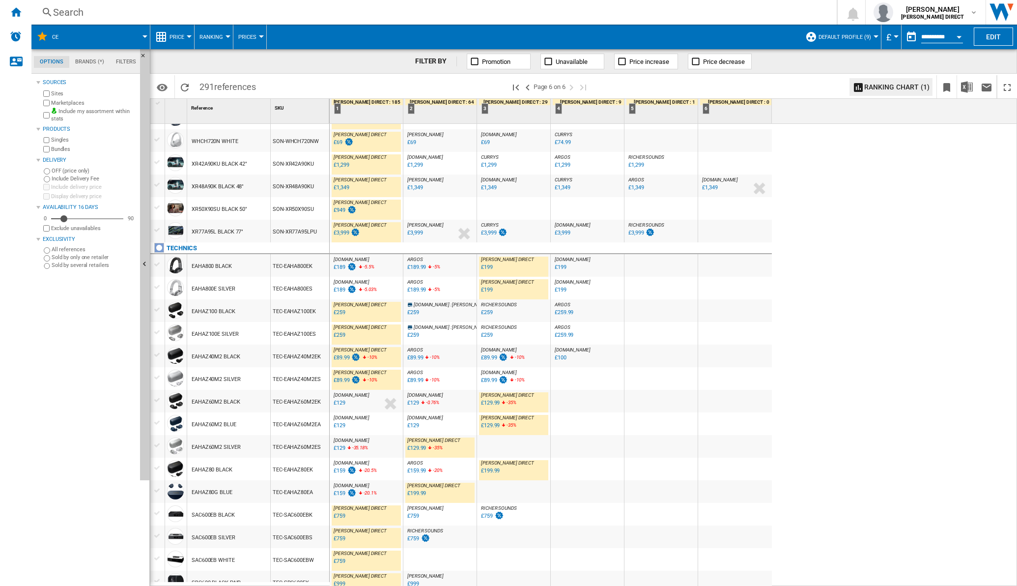
scroll to position [488, 0]
